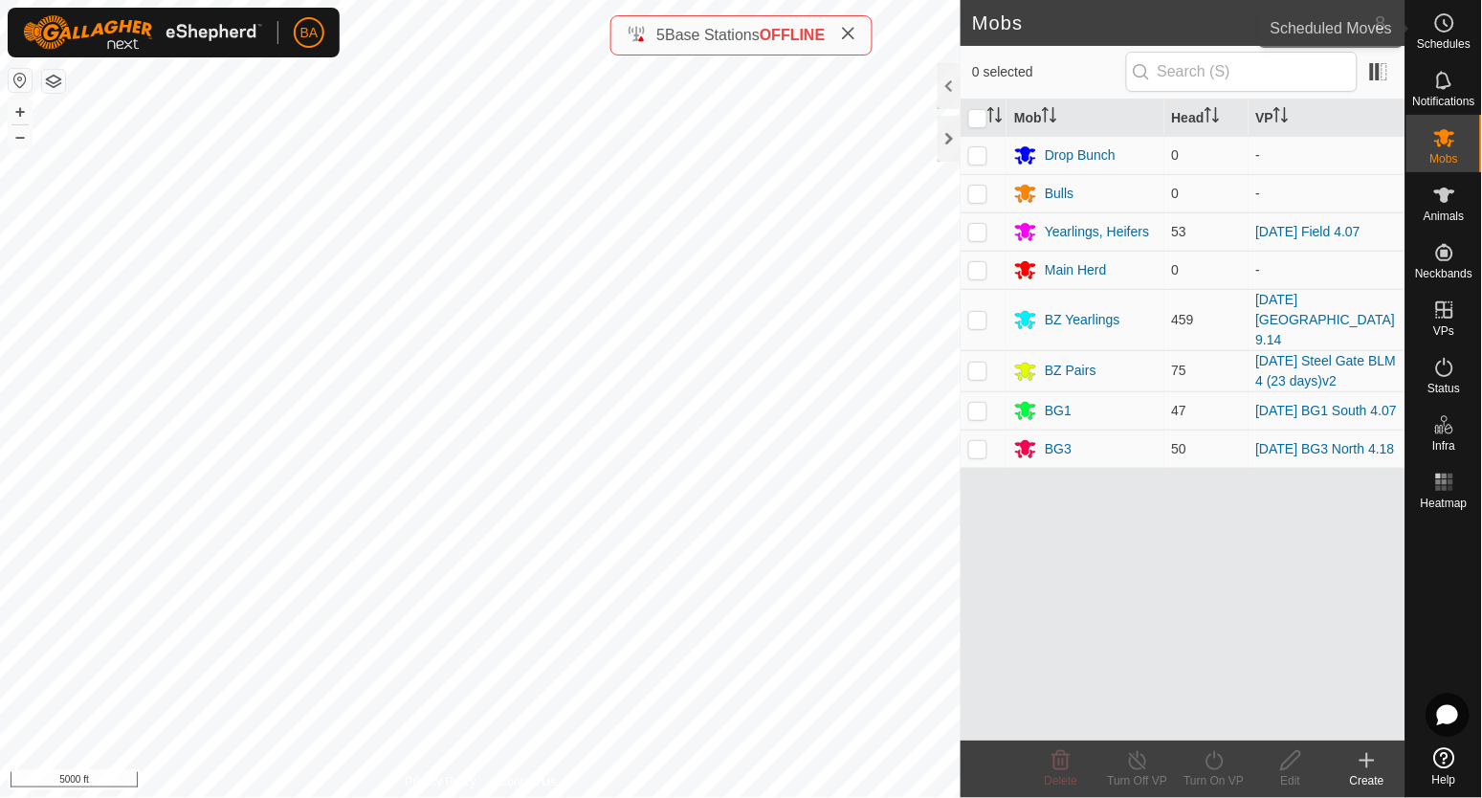
click at [1457, 18] on es-schedule-vp-svg-icon at bounding box center [1445, 23] width 34 height 31
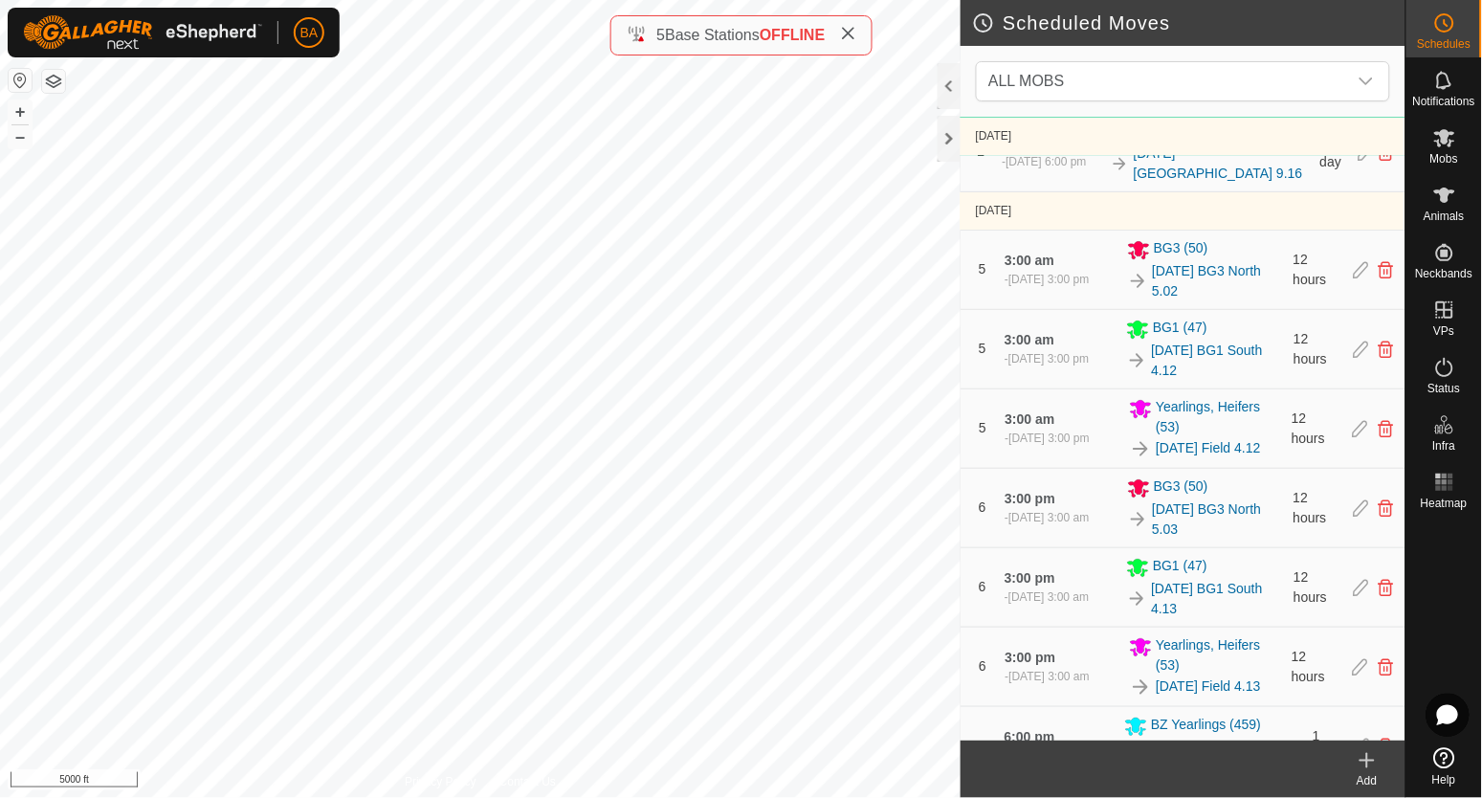
scroll to position [1435, 0]
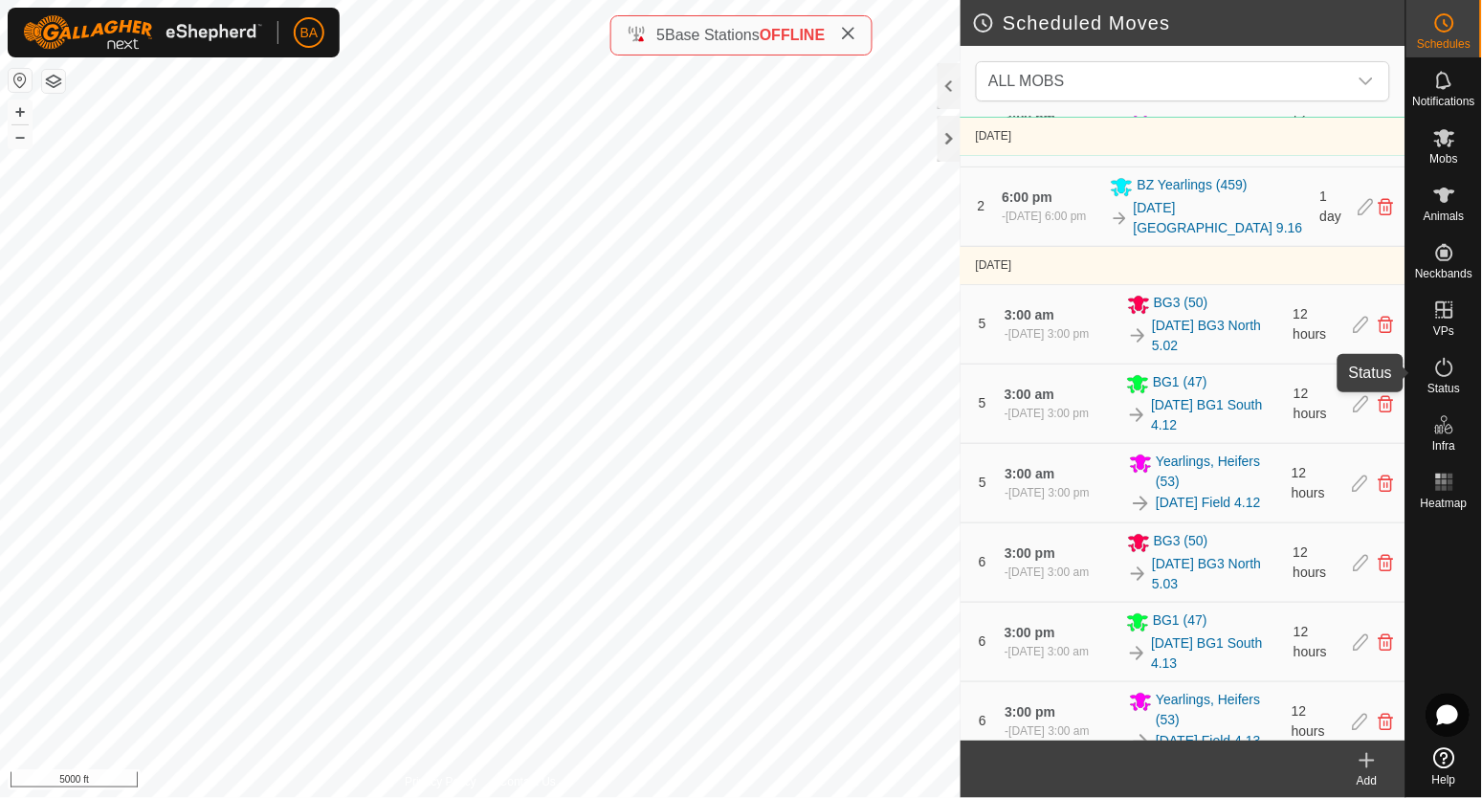
click at [1446, 386] on span "Status" at bounding box center [1444, 388] width 33 height 11
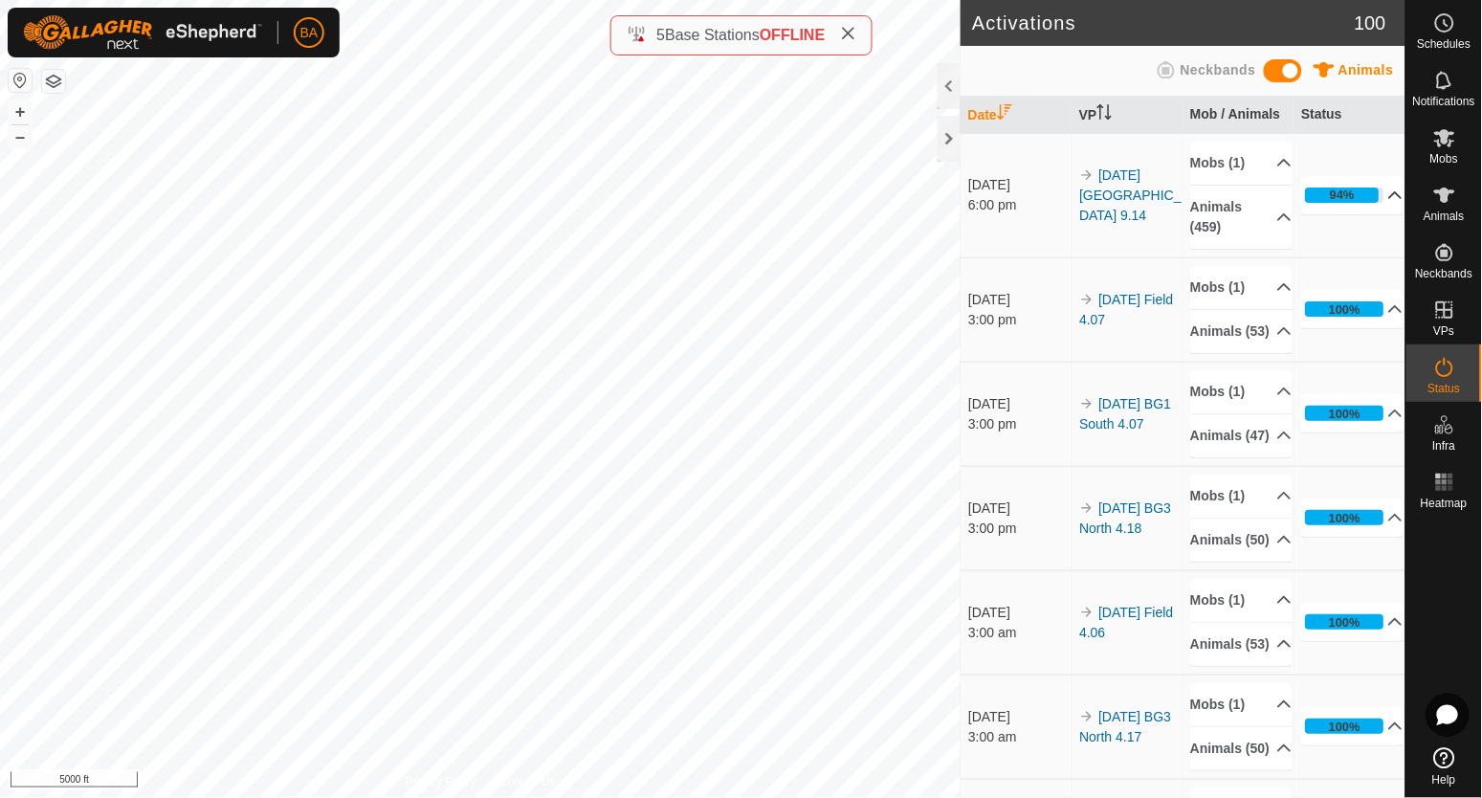
click at [1370, 204] on p-accordion-header "94%" at bounding box center [1353, 195] width 102 height 38
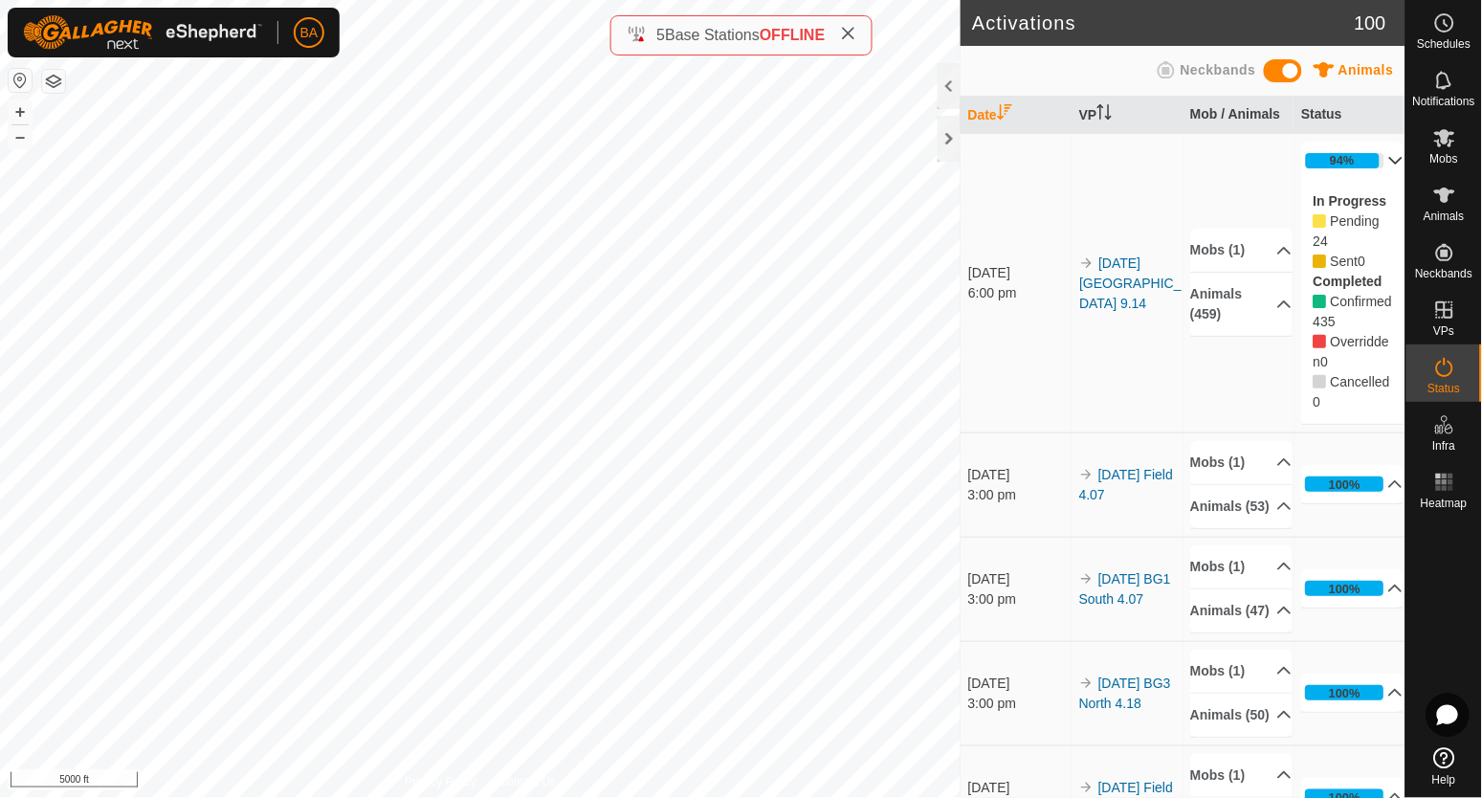
click at [1370, 165] on p-accordion-header "94%" at bounding box center [1353, 161] width 102 height 38
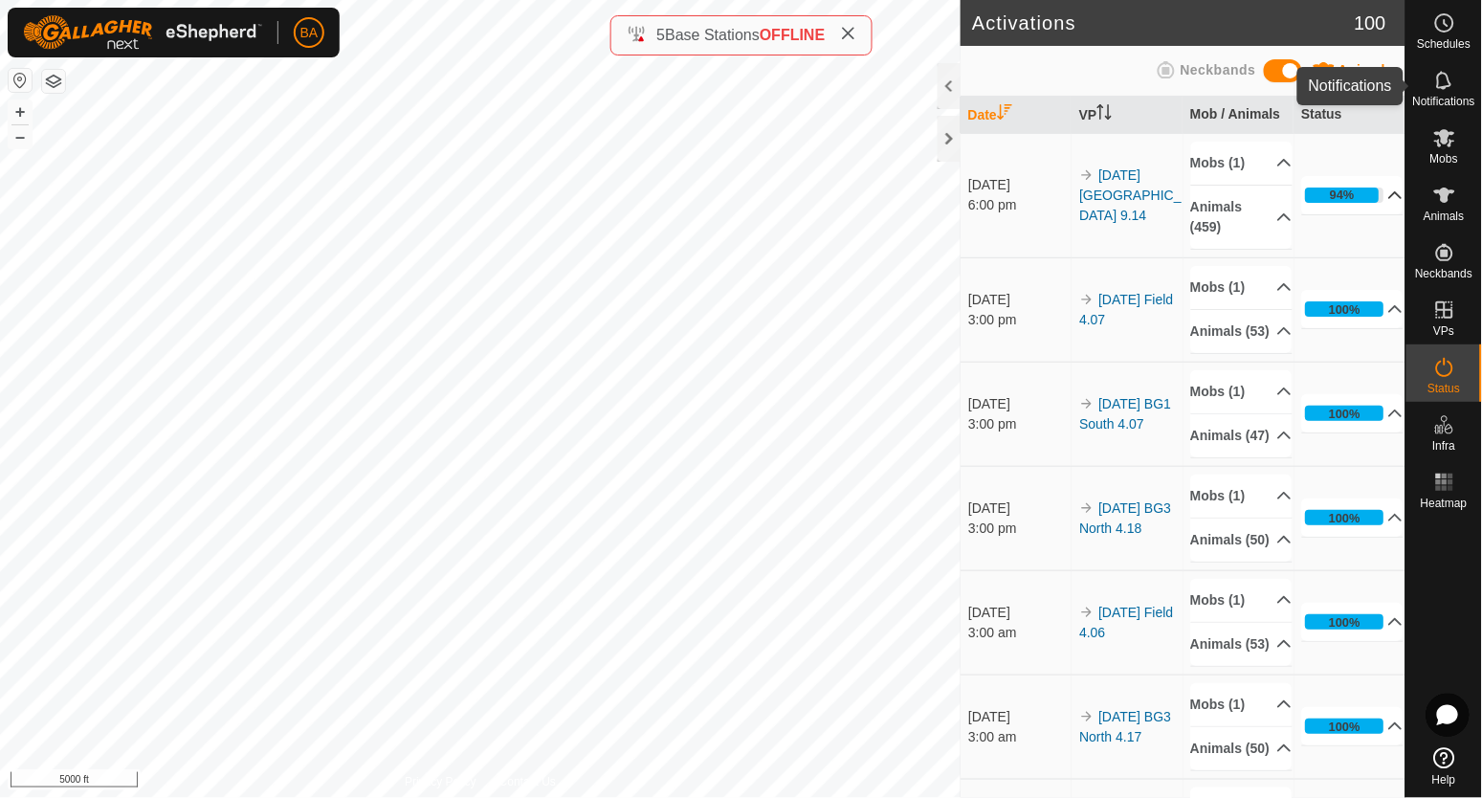
click at [1438, 81] on icon at bounding box center [1443, 80] width 15 height 18
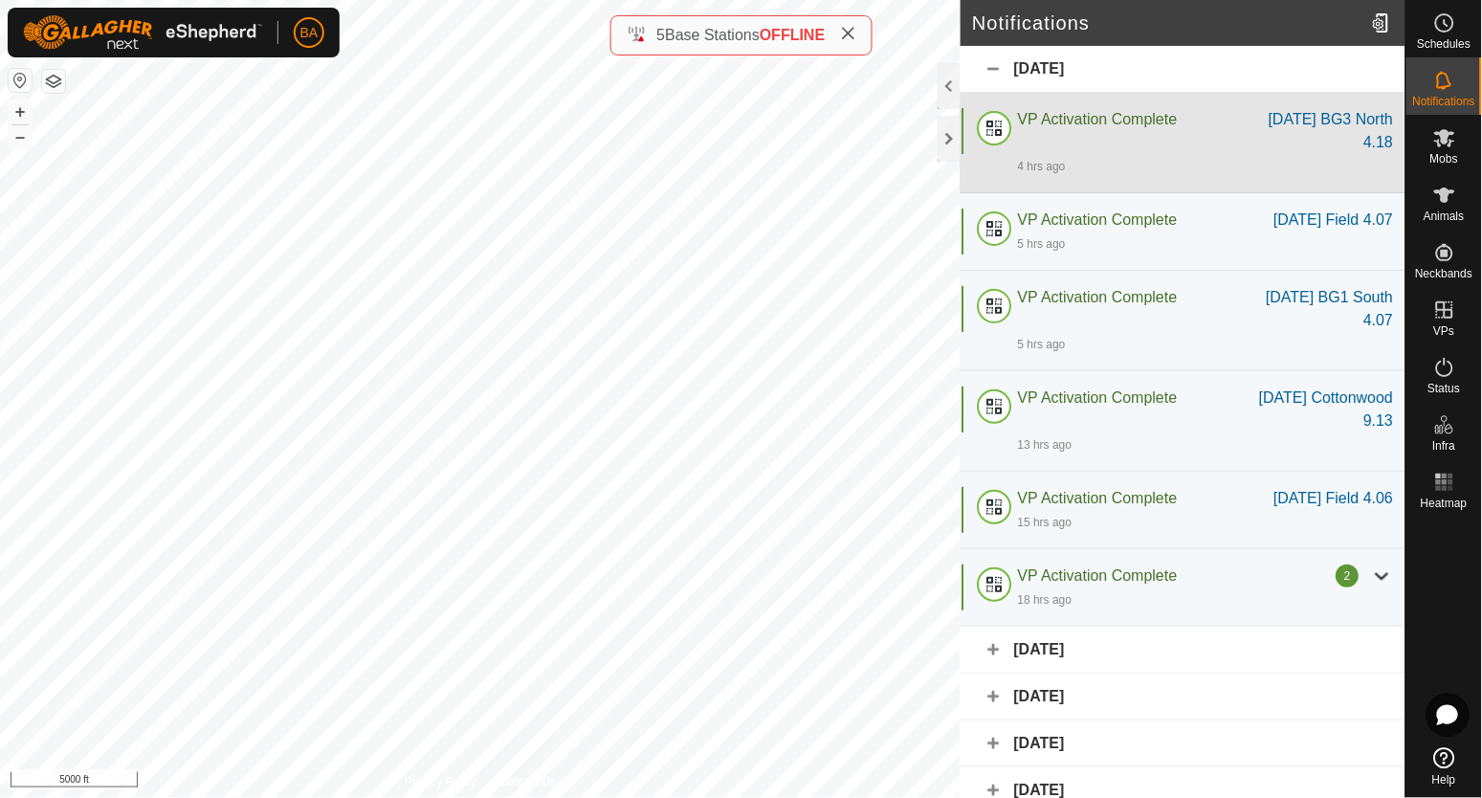
click at [1110, 148] on div "VP Activation Complete" at bounding box center [1131, 131] width 226 height 46
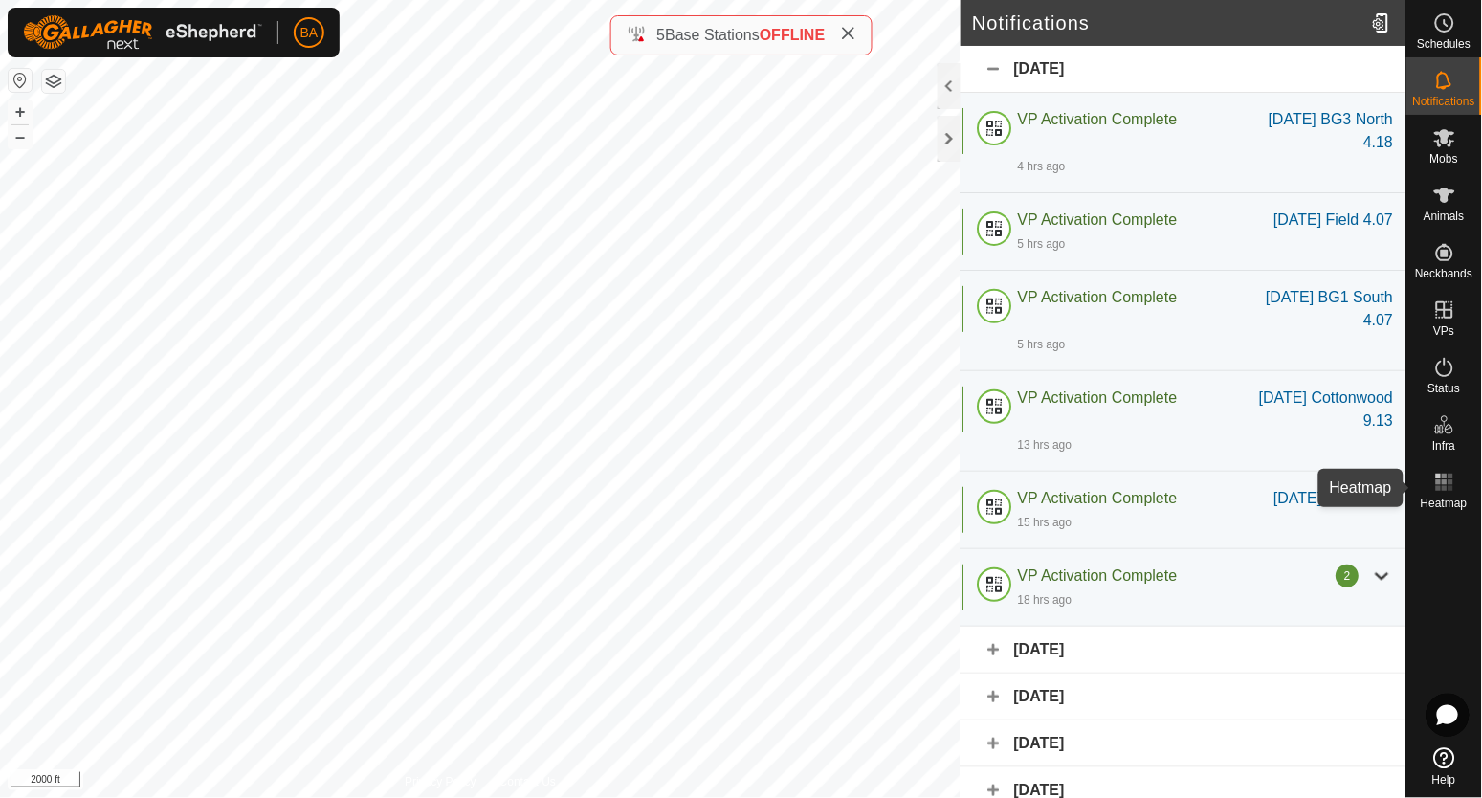
drag, startPoint x: 1448, startPoint y: 476, endPoint x: 1406, endPoint y: 477, distance: 42.1
click at [1448, 477] on icon at bounding box center [1444, 482] width 23 height 23
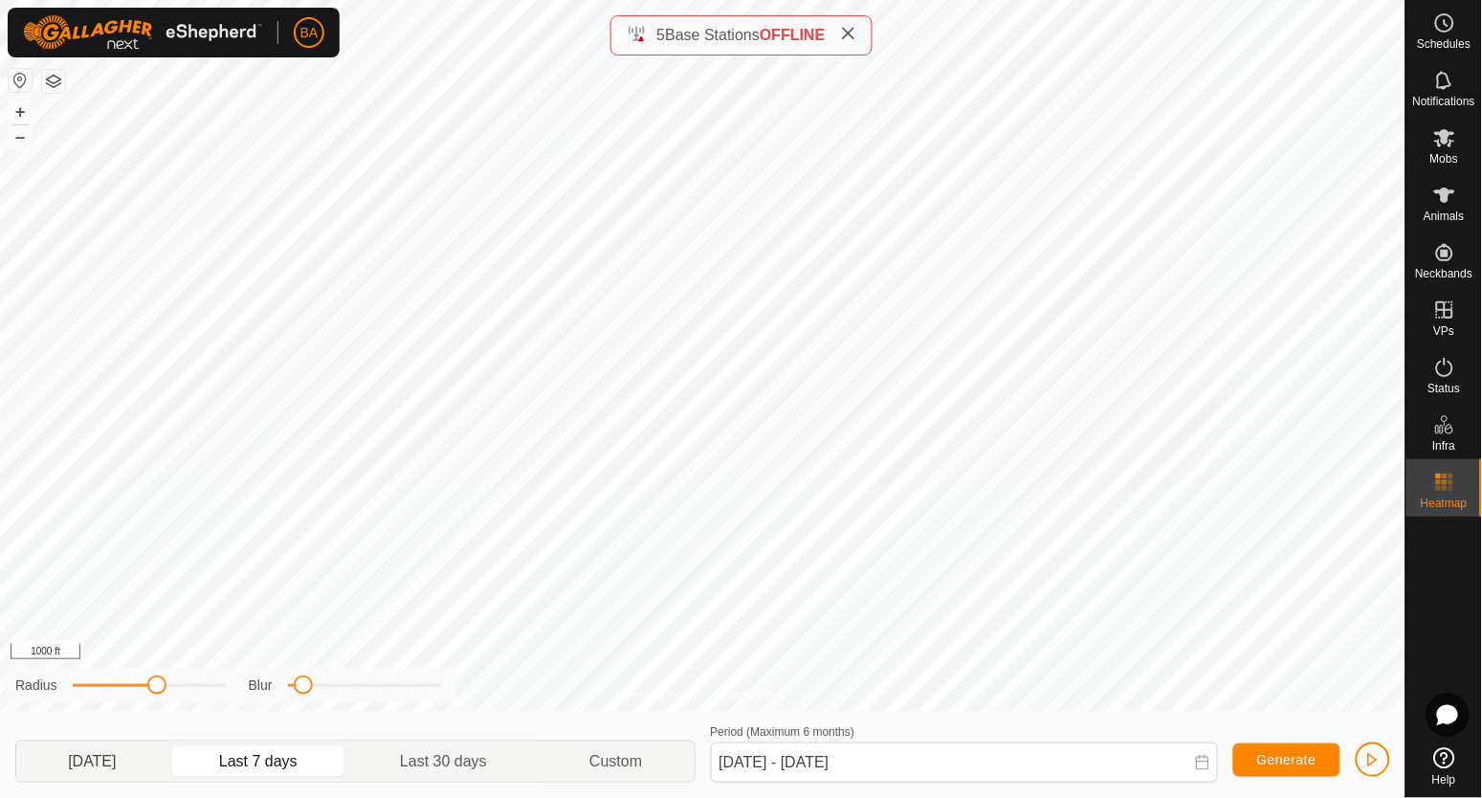
click at [144, 755] on p-togglebutton "[DATE]" at bounding box center [92, 762] width 152 height 40
type input "[DATE] - [DATE]"
click at [1440, 194] on icon at bounding box center [1444, 195] width 21 height 15
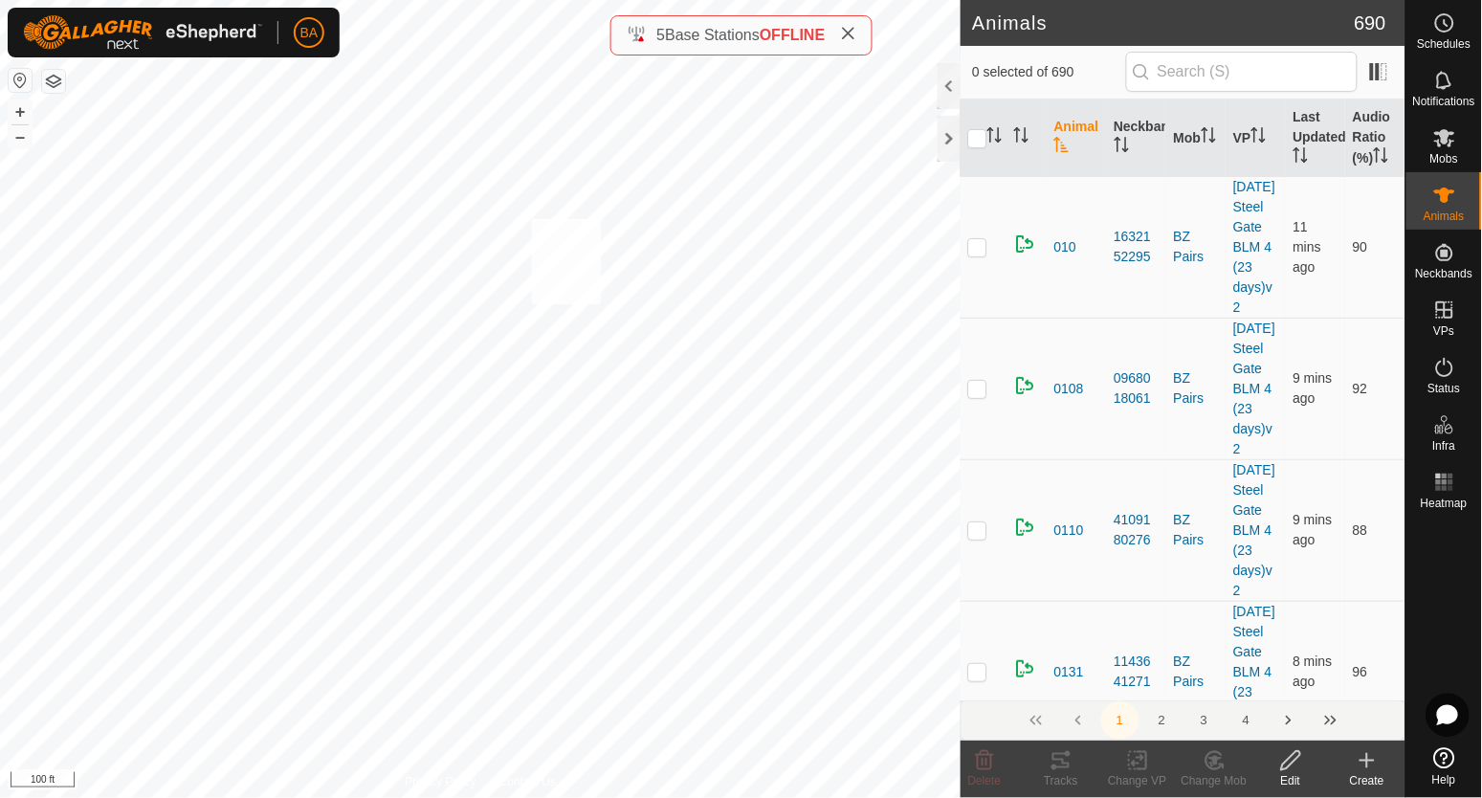
checkbox input "true"
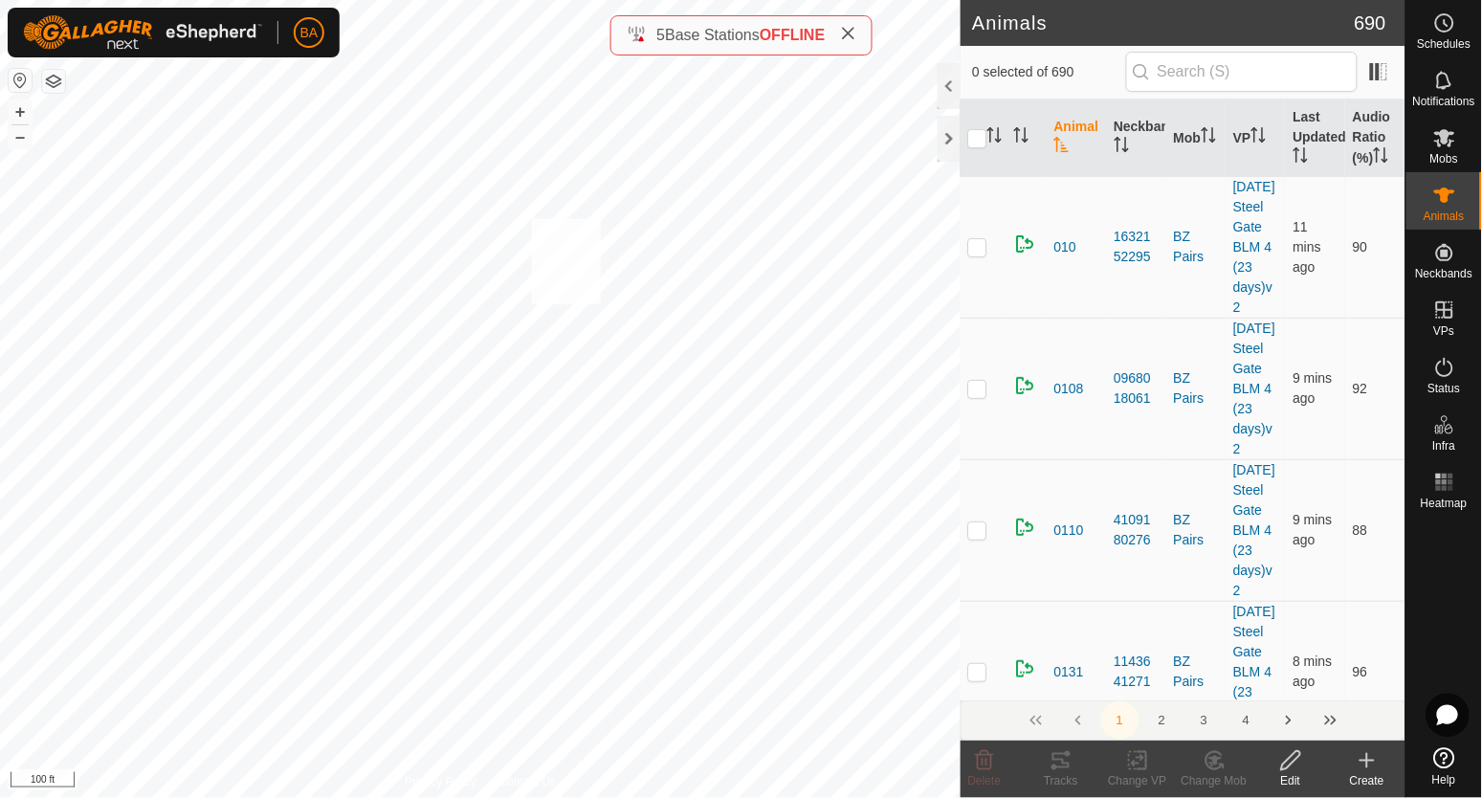
checkbox input "true"
click at [1067, 756] on icon at bounding box center [1061, 760] width 23 height 23
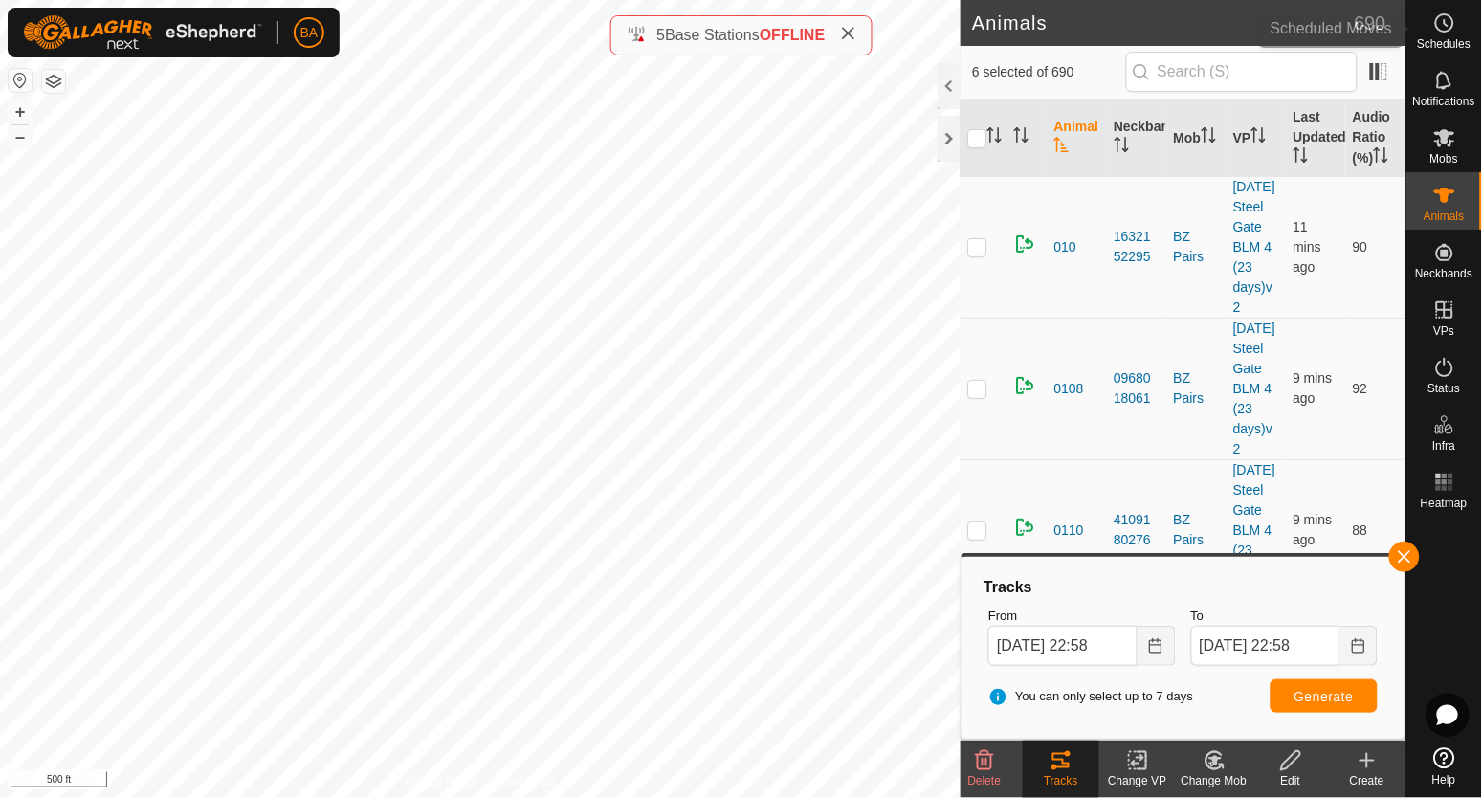
click at [1442, 22] on icon at bounding box center [1444, 22] width 23 height 23
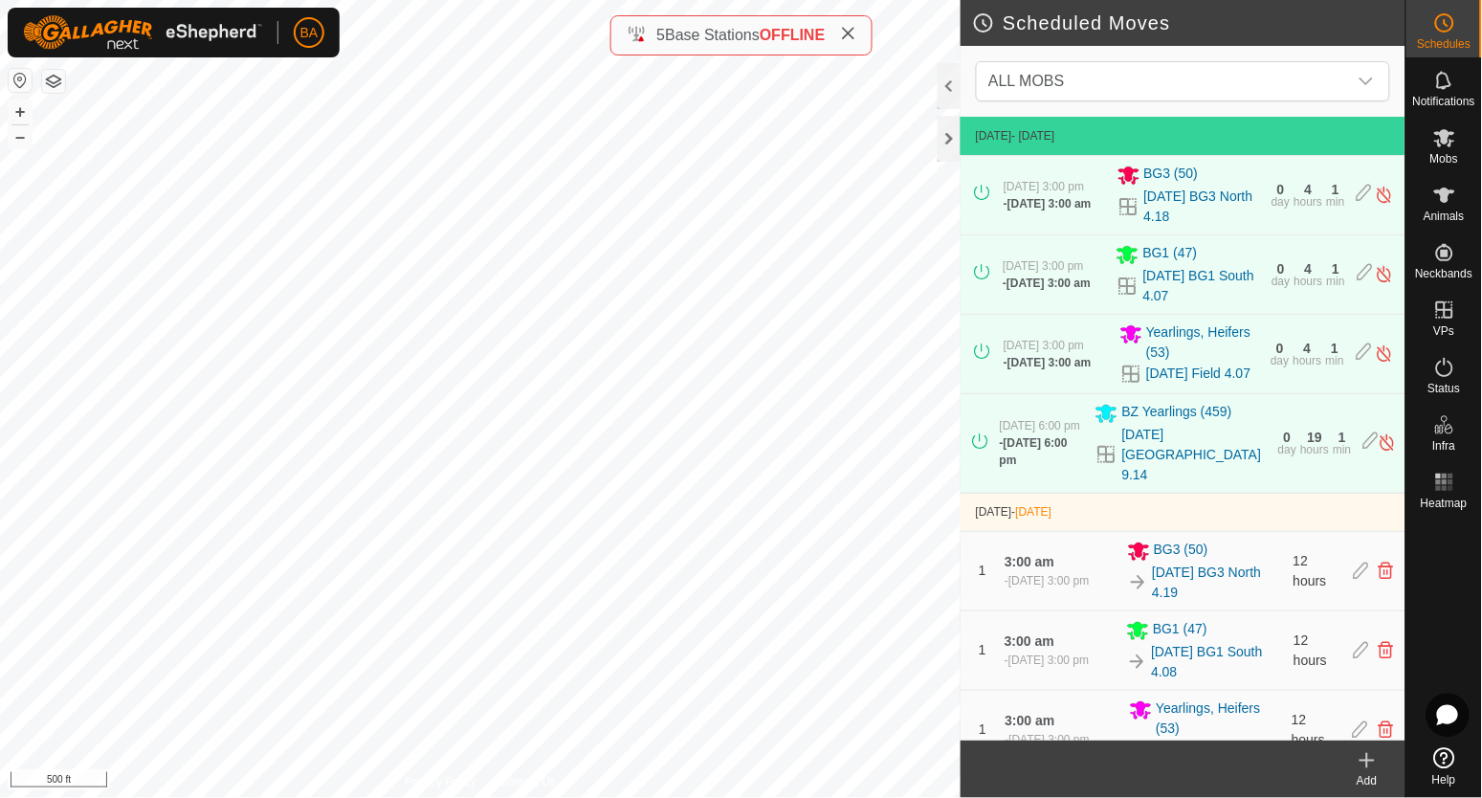
scroll to position [119, 0]
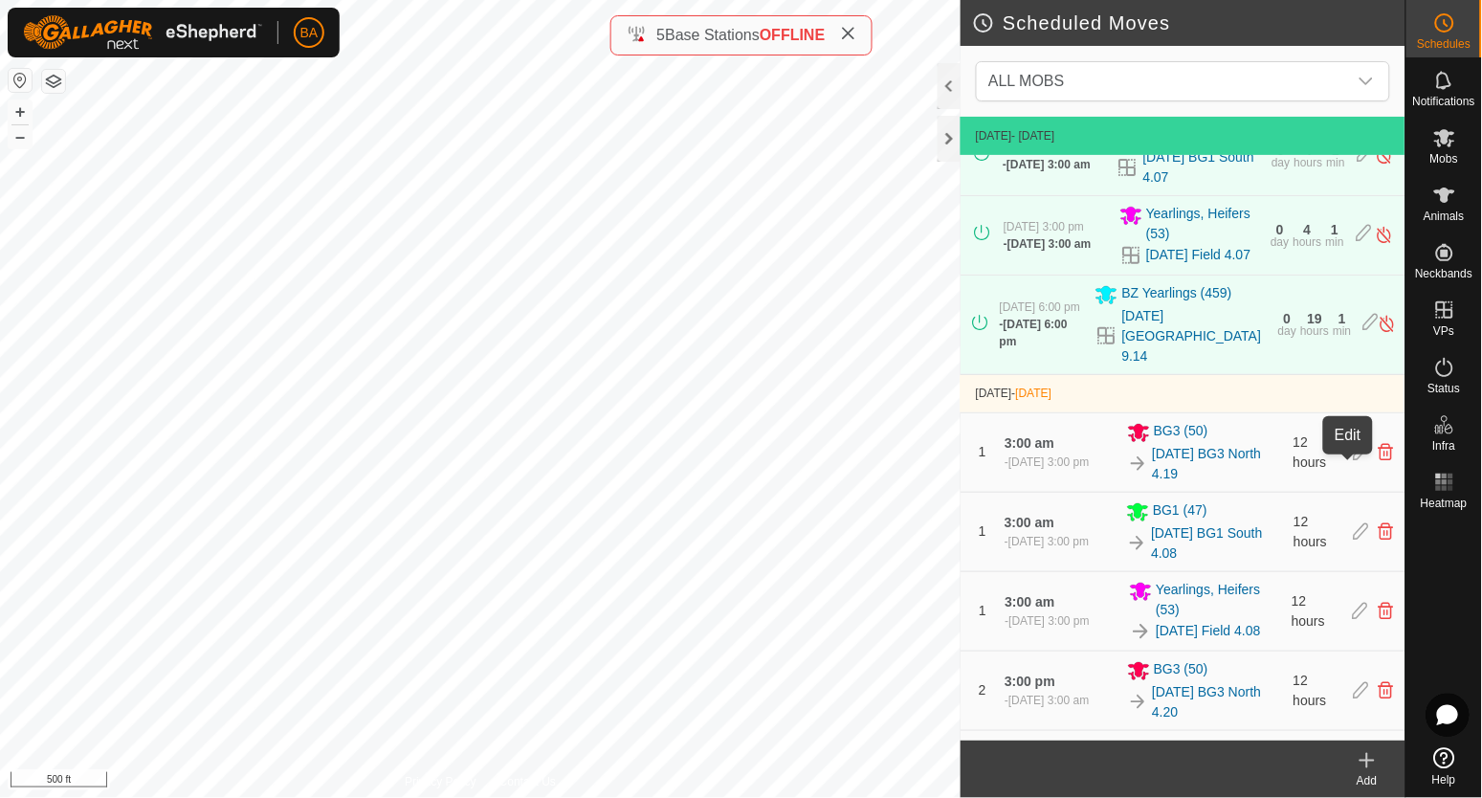
click at [1354, 461] on icon at bounding box center [1361, 452] width 15 height 17
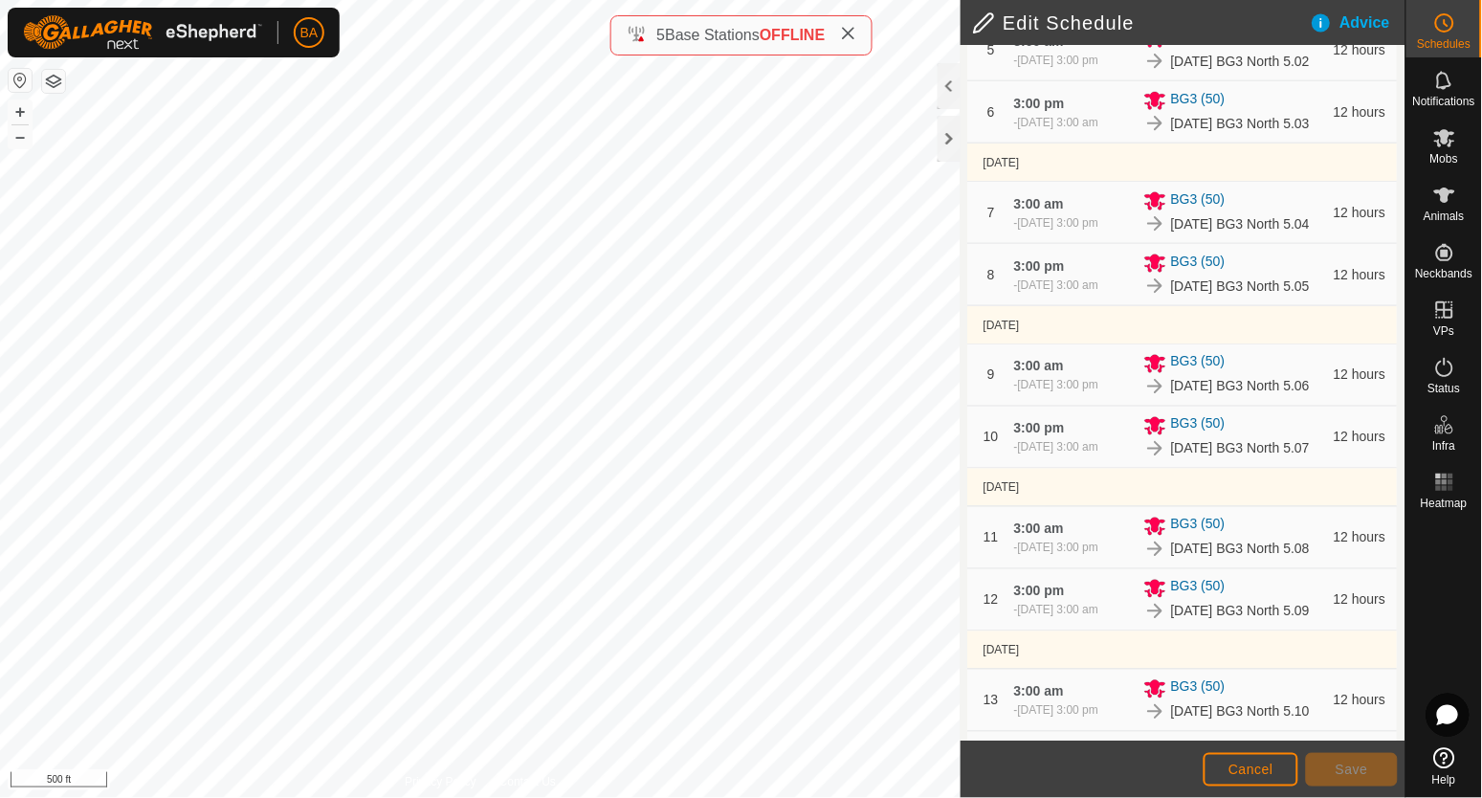
scroll to position [718, 0]
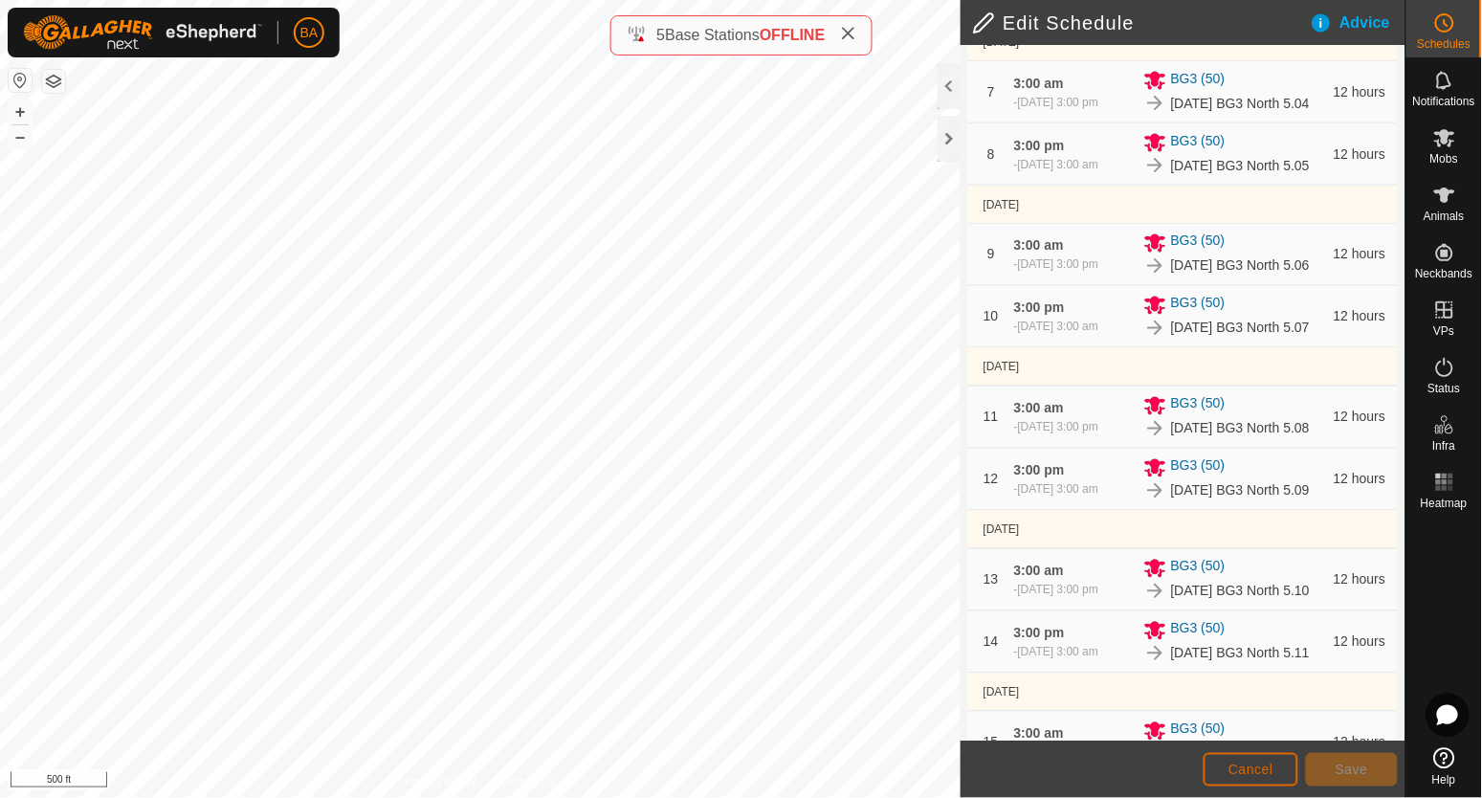
click at [1243, 771] on span "Cancel" at bounding box center [1251, 769] width 45 height 15
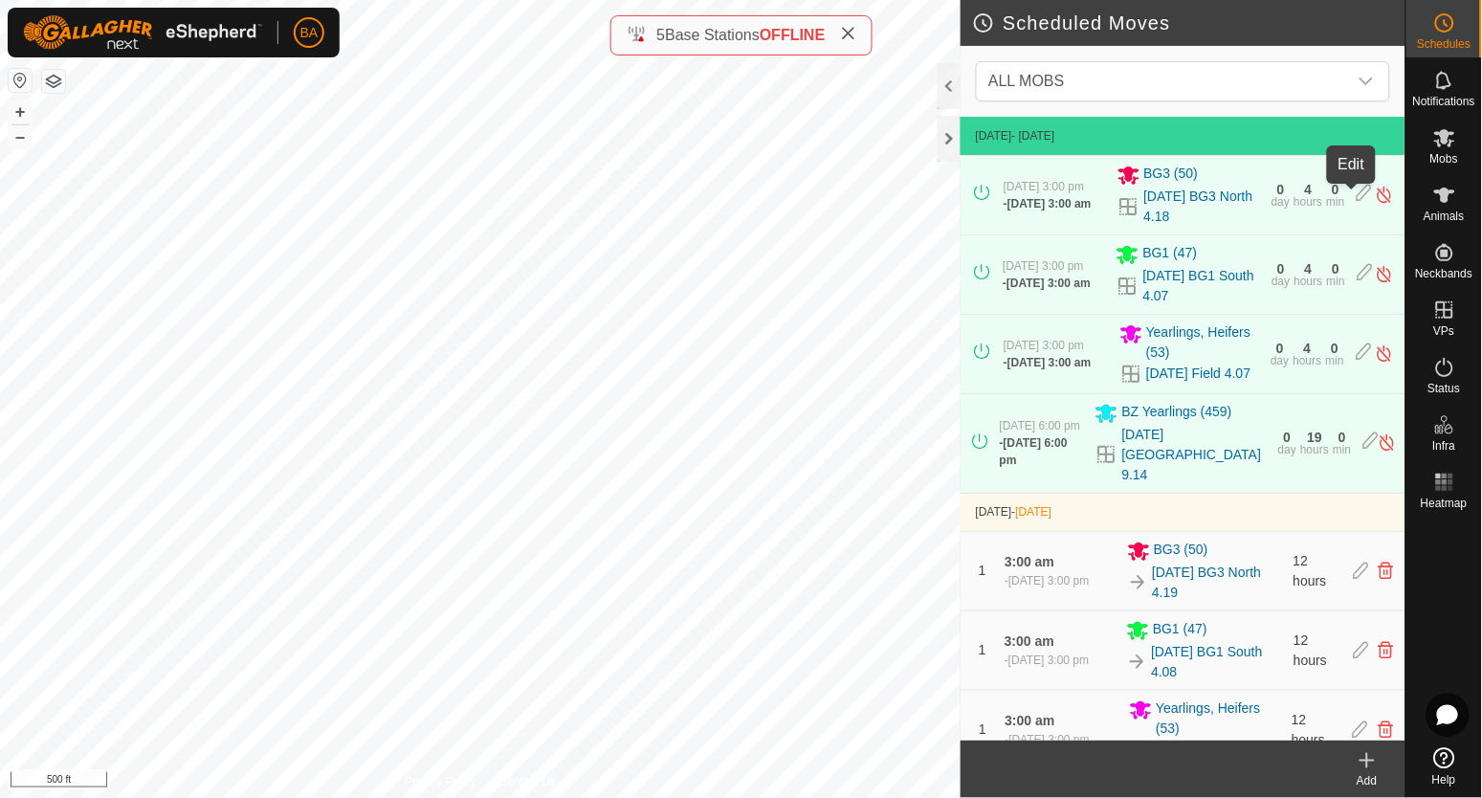
click at [1357, 191] on icon at bounding box center [1364, 195] width 15 height 20
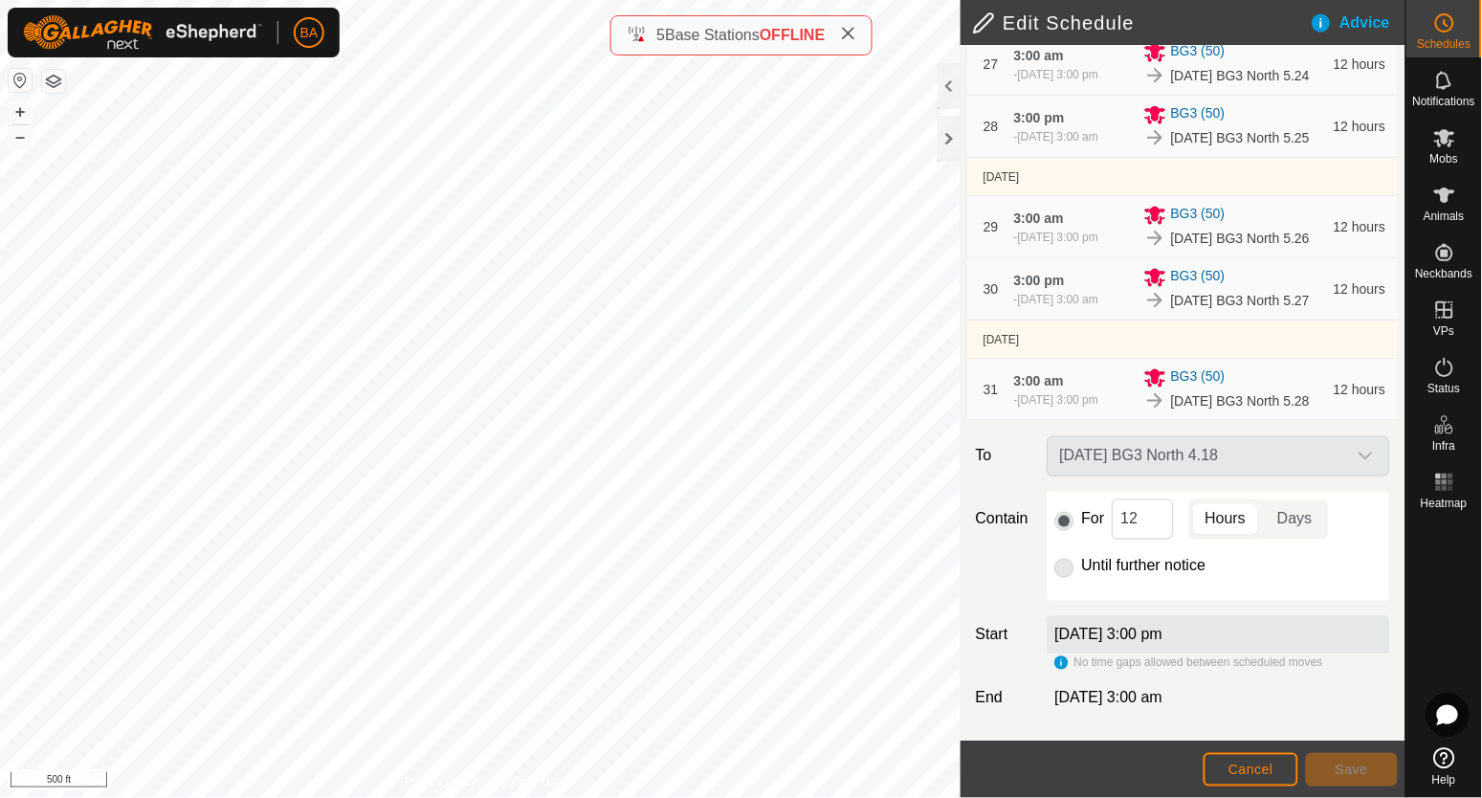
scroll to position [2914, 0]
drag, startPoint x: 1118, startPoint y: 519, endPoint x: 1161, endPoint y: 522, distance: 43.2
click at [1160, 522] on input "12" at bounding box center [1143, 519] width 61 height 40
type input "1"
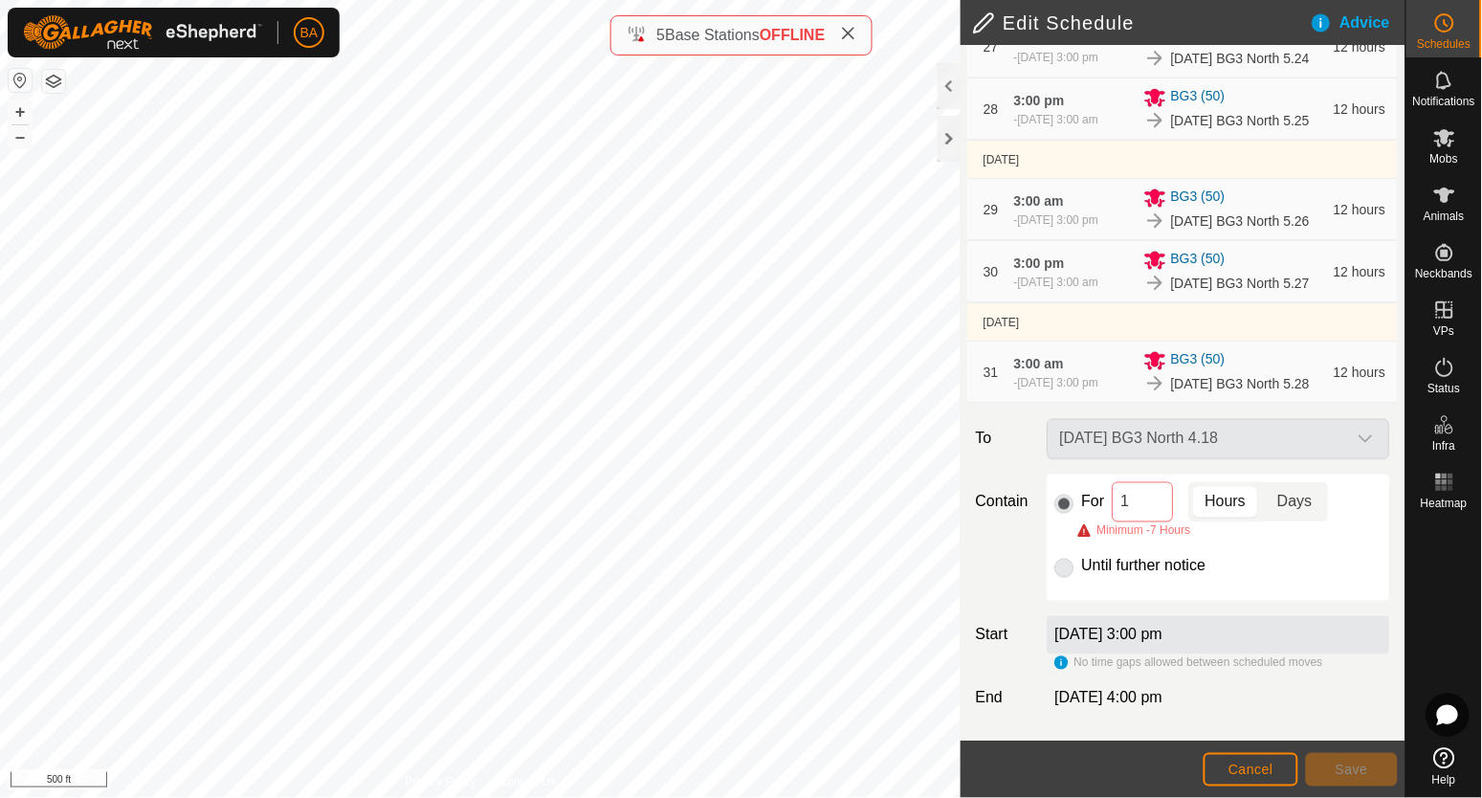
click at [1288, 520] on p-togglebutton "Days" at bounding box center [1296, 502] width 66 height 40
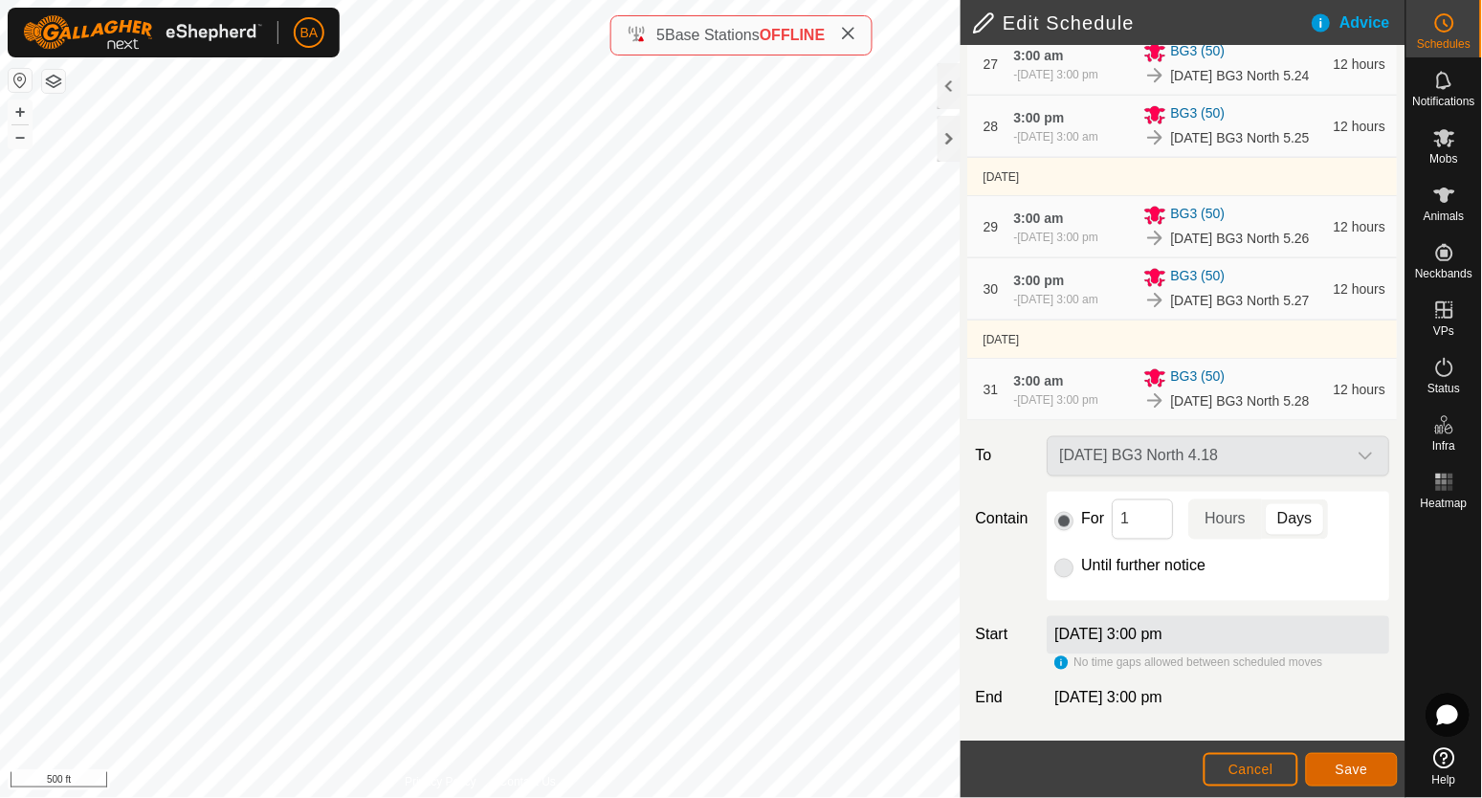
click at [1340, 769] on span "Save" at bounding box center [1352, 769] width 33 height 15
